Goal: Task Accomplishment & Management: Manage account settings

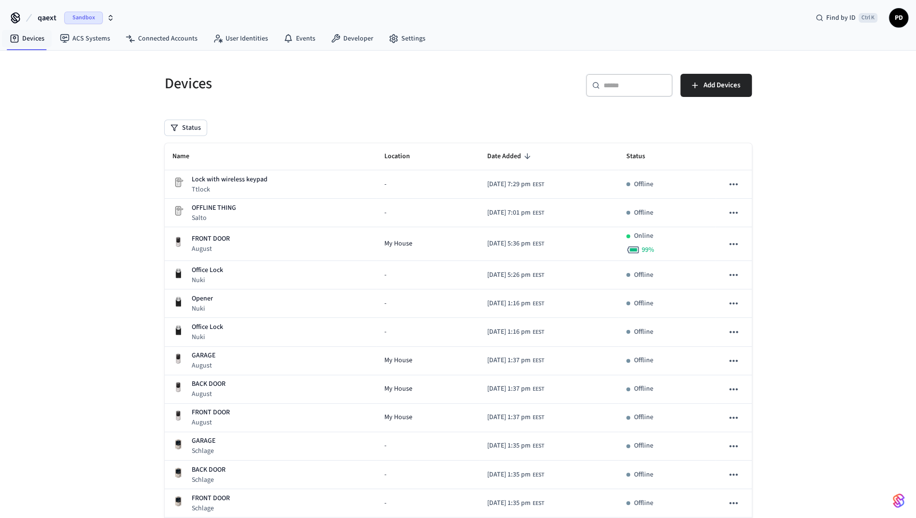
click at [57, 10] on button "qaext Sandbox" at bounding box center [76, 18] width 83 height 20
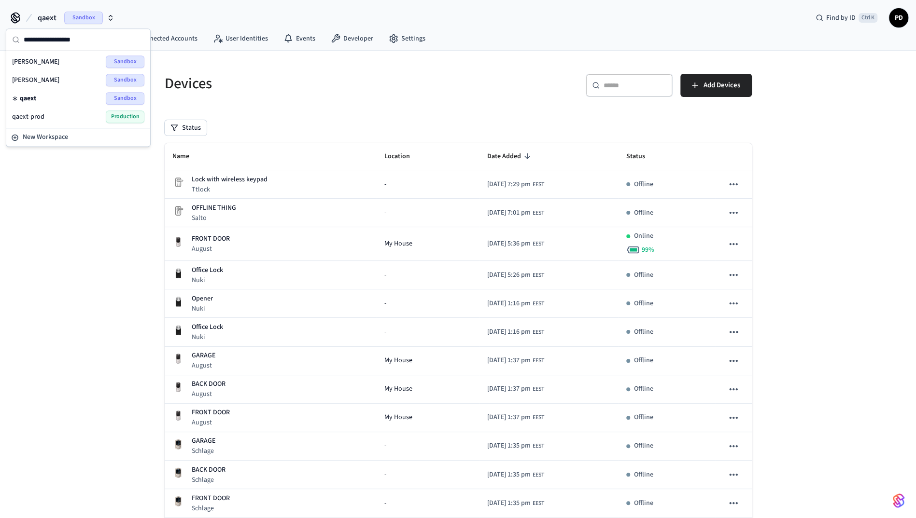
click at [46, 82] on div "dev-[PERSON_NAME]" at bounding box center [78, 80] width 132 height 13
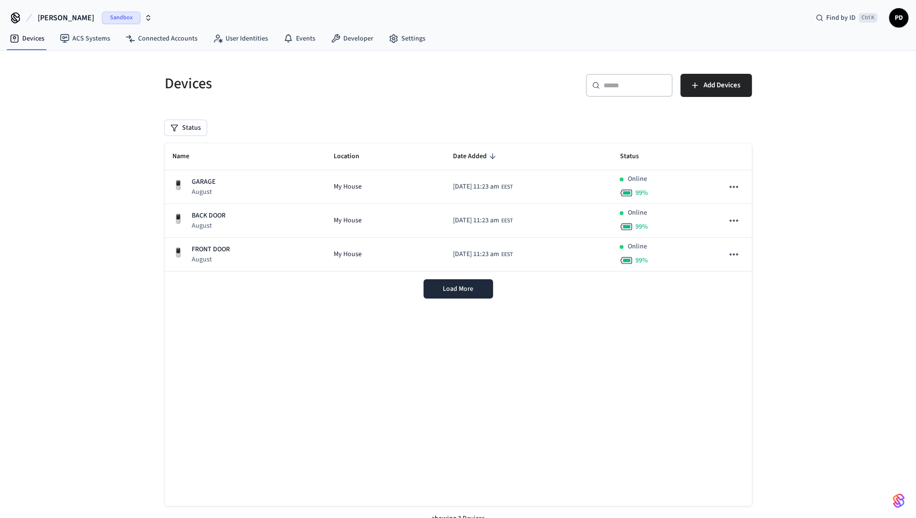
click at [163, 22] on div "dev-[PERSON_NAME] Find by ID Ctrl K PD" at bounding box center [458, 14] width 916 height 28
click at [156, 30] on link "Connected Accounts" at bounding box center [161, 38] width 87 height 17
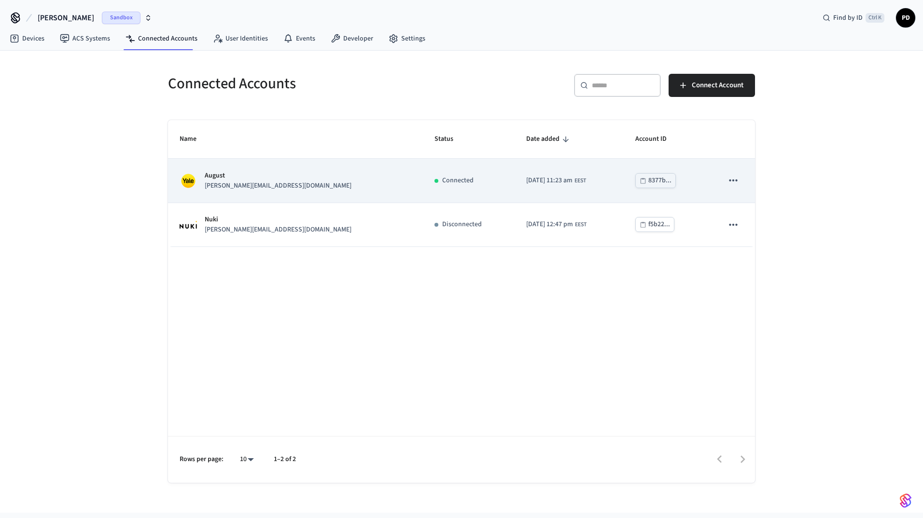
click at [735, 180] on icon "sticky table" at bounding box center [733, 180] width 13 height 13
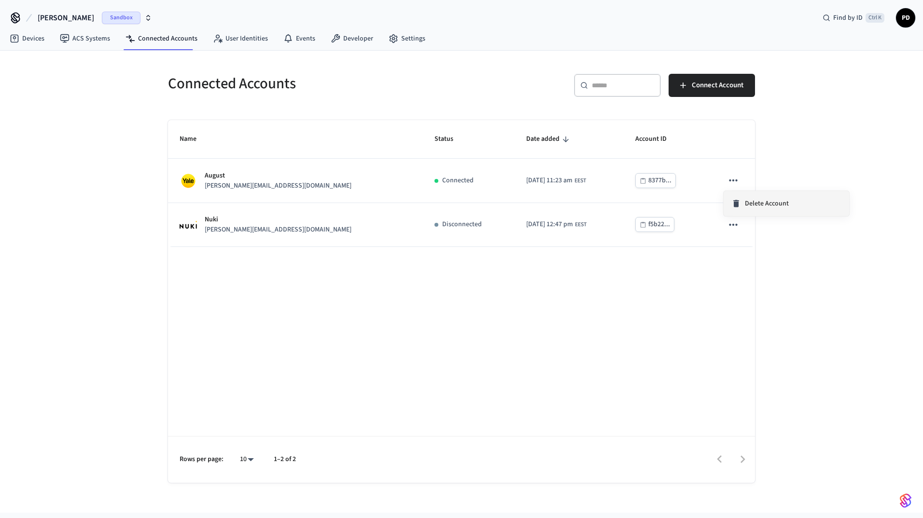
click at [738, 199] on icon at bounding box center [736, 204] width 10 height 10
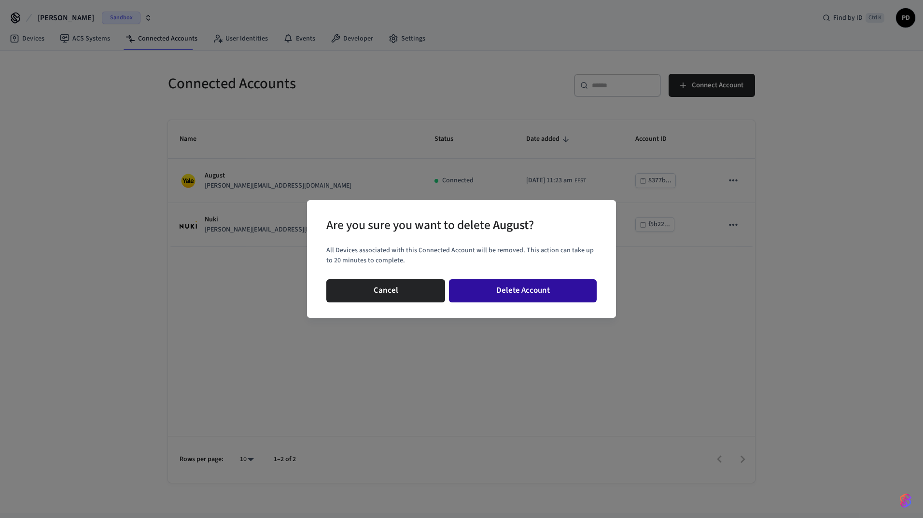
click at [520, 289] on button "Delete Account" at bounding box center [523, 290] width 148 height 23
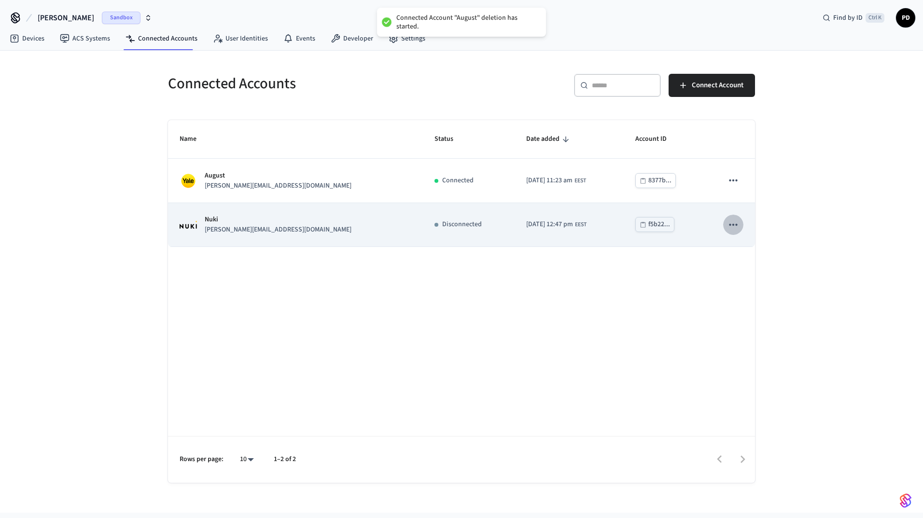
click at [739, 221] on icon "sticky table" at bounding box center [733, 225] width 13 height 13
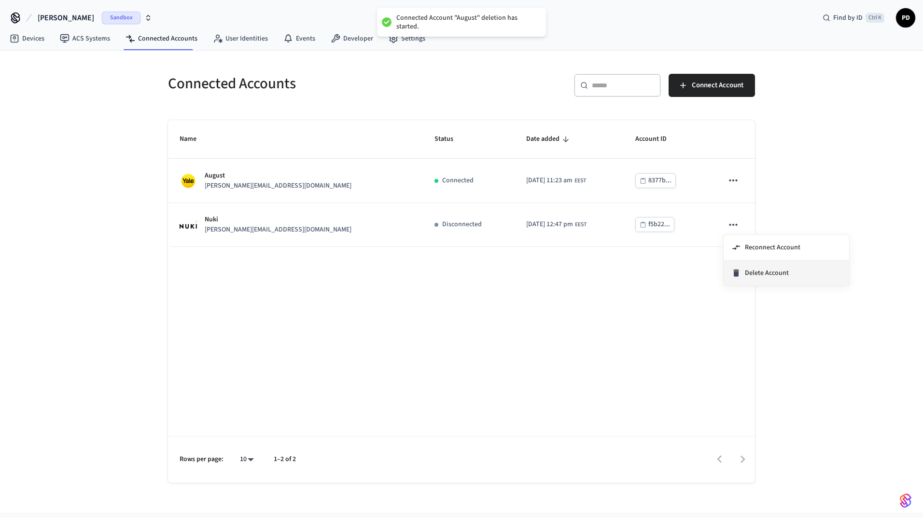
click at [751, 274] on span "Delete Account" at bounding box center [767, 273] width 44 height 10
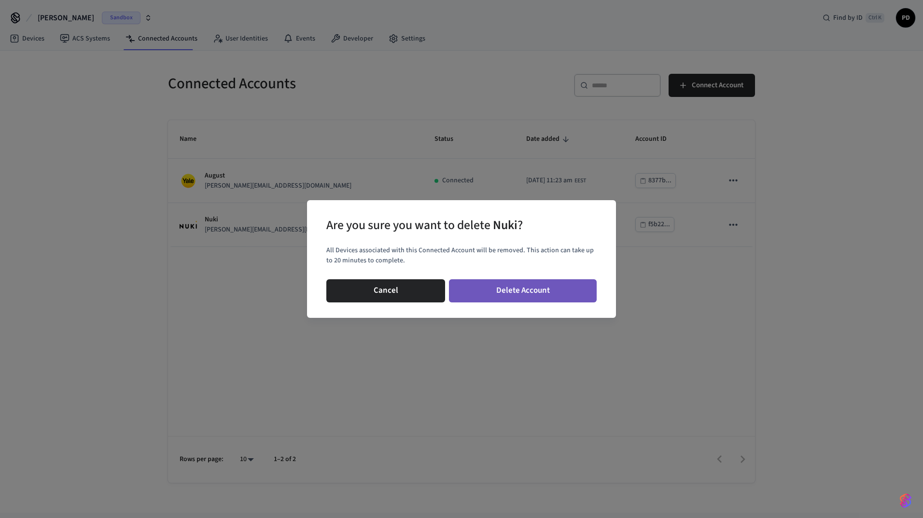
drag, startPoint x: 529, startPoint y: 279, endPoint x: 527, endPoint y: 295, distance: 15.7
click at [529, 280] on button "Delete Account" at bounding box center [523, 290] width 148 height 23
